Goal: Transaction & Acquisition: Purchase product/service

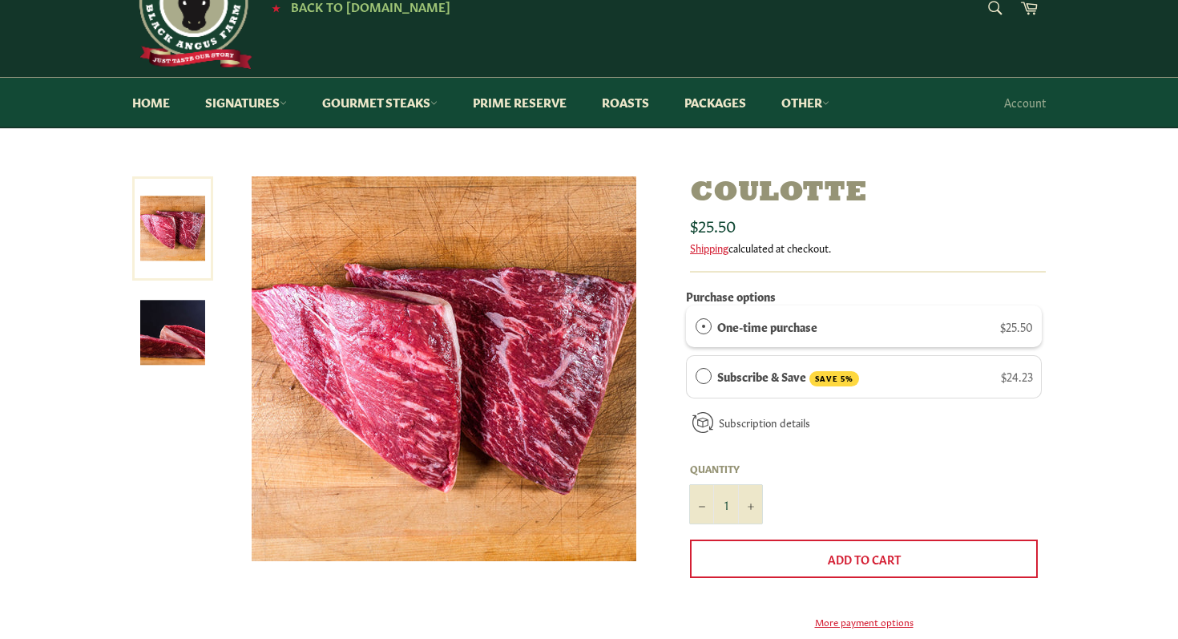
scroll to position [66, 0]
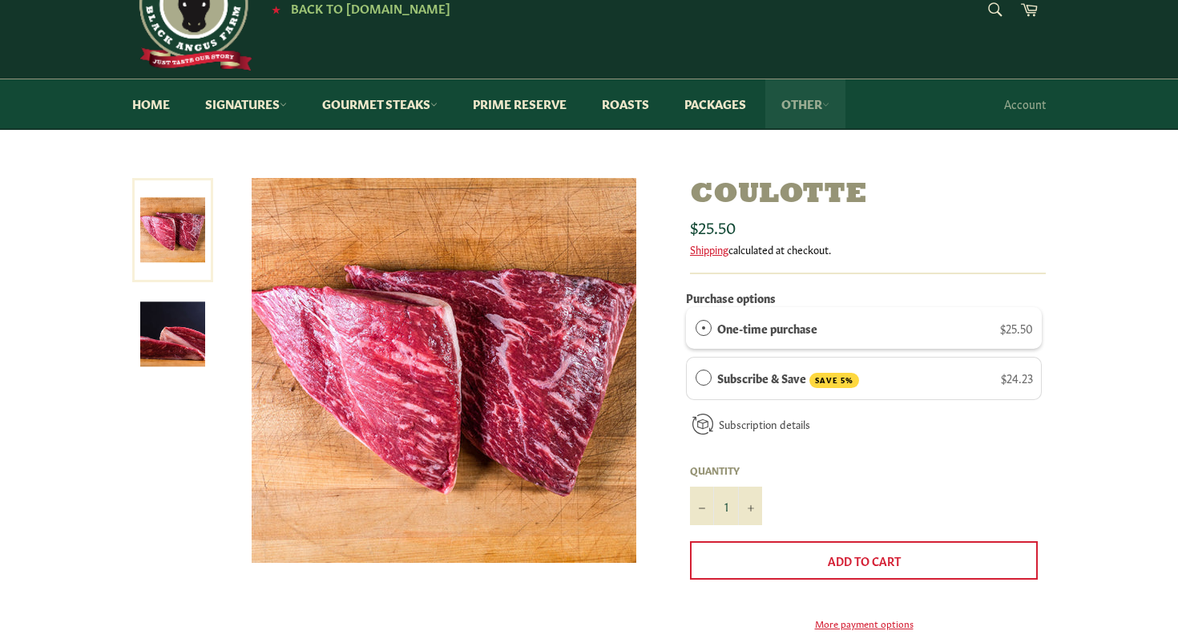
click at [836, 109] on link "Other" at bounding box center [805, 103] width 80 height 49
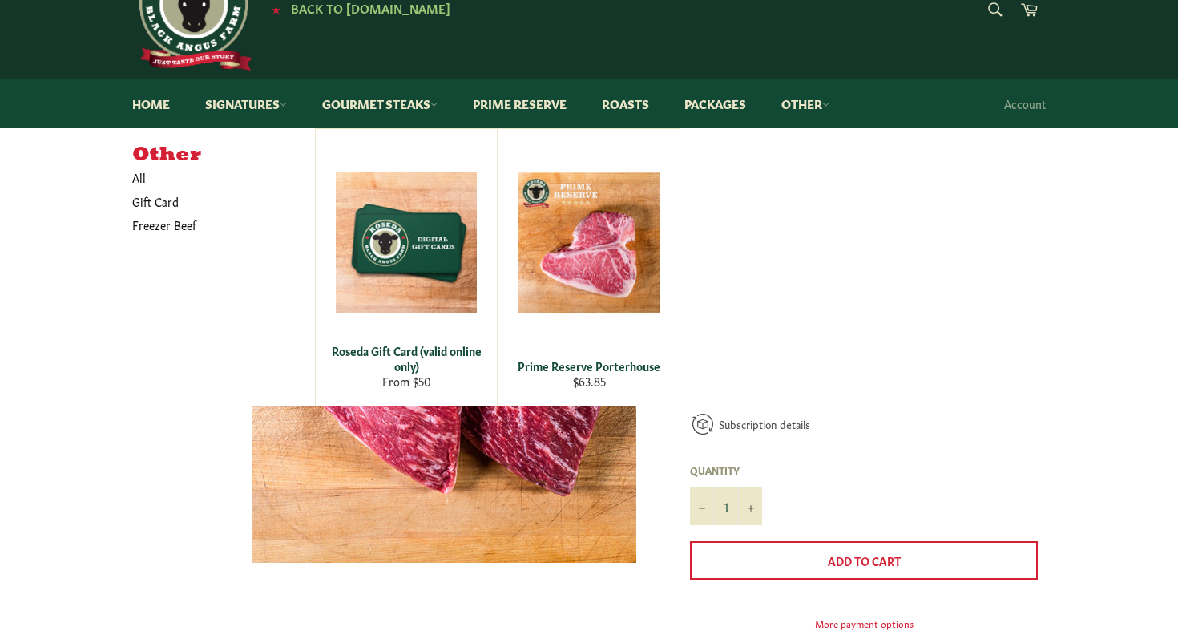
click at [838, 199] on div "Other All Gift Card Freezer Beef Roseda Gift Card (valid online only) From $50 …" at bounding box center [589, 266] width 914 height 277
click at [438, 107] on icon at bounding box center [433, 104] width 7 height 7
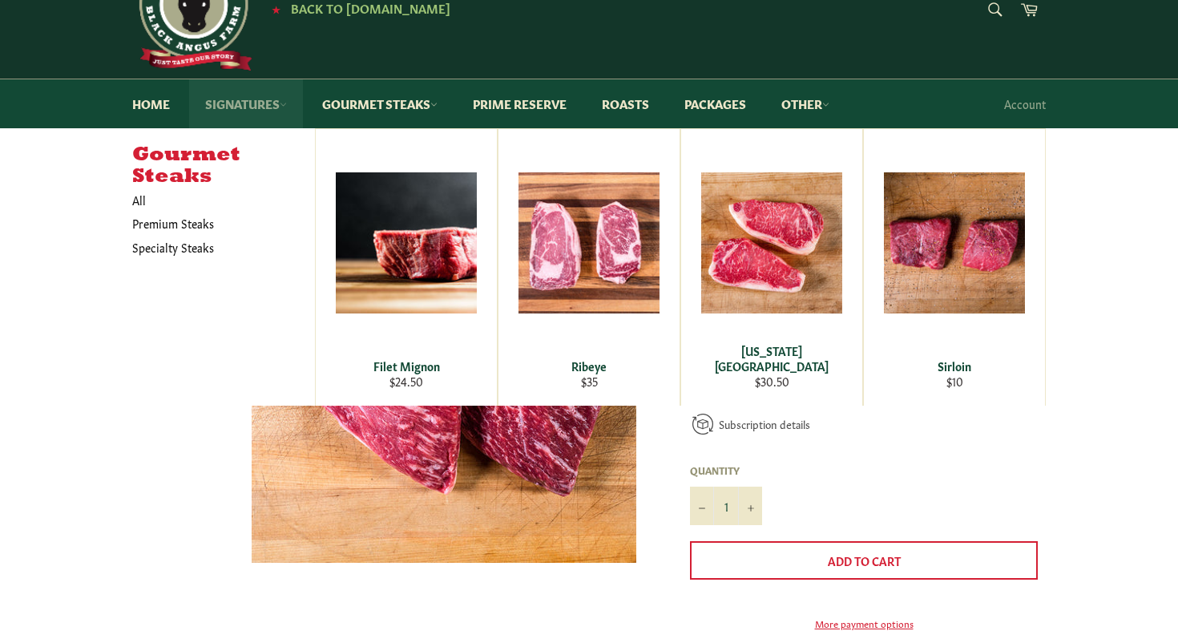
click at [284, 103] on icon at bounding box center [284, 104] width 6 height 3
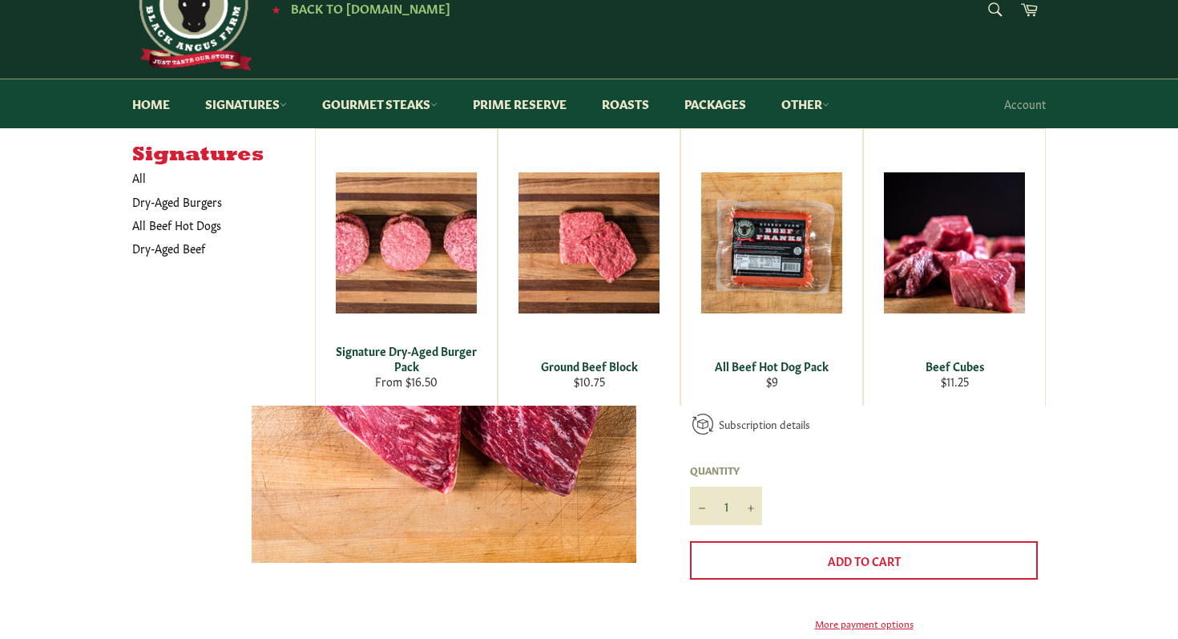
click at [102, 181] on div "Signatures All Dry-Aged Burgers All Beef Hot Dogs Dry-Aged Beef" at bounding box center [589, 266] width 1178 height 277
click at [830, 105] on link "Other" at bounding box center [805, 103] width 80 height 49
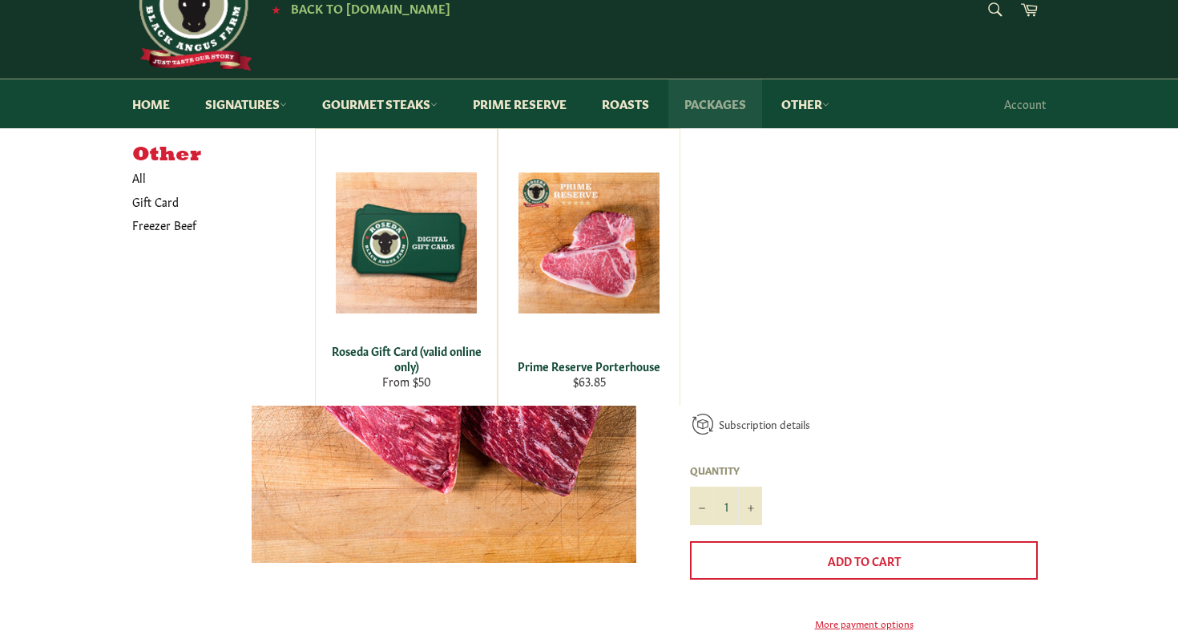
click at [747, 107] on link "Packages" at bounding box center [715, 103] width 94 height 49
